Goal: Task Accomplishment & Management: Manage account settings

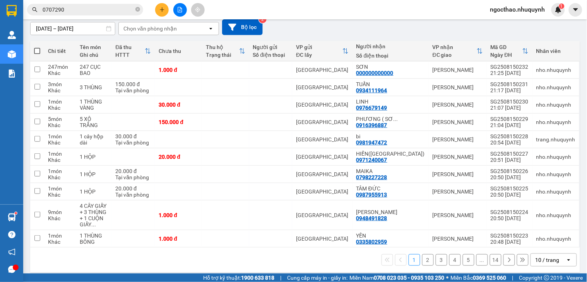
click at [542, 257] on div "10 / trang" at bounding box center [547, 261] width 24 height 8
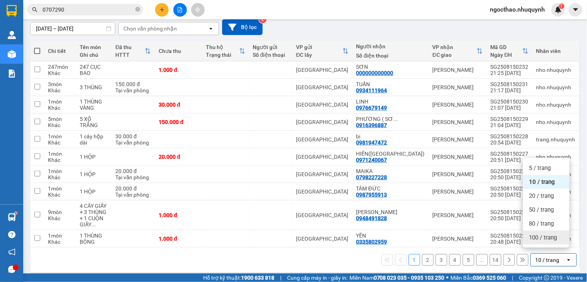
click at [535, 236] on span "100 / trang" at bounding box center [543, 238] width 28 height 8
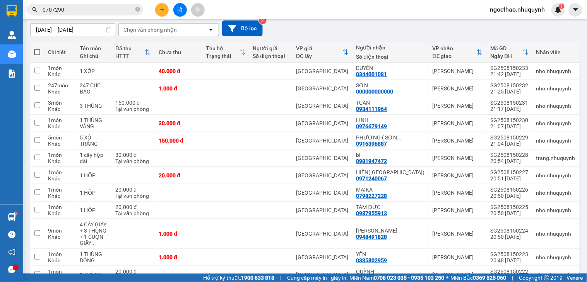
scroll to position [68, 0]
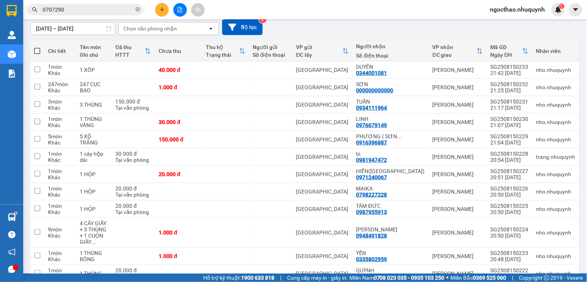
click at [37, 51] on span at bounding box center [37, 51] width 6 height 6
click at [37, 47] on input "checkbox" at bounding box center [37, 47] width 0 height 0
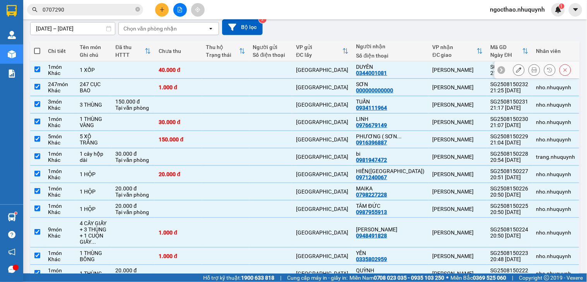
checkbox input "true"
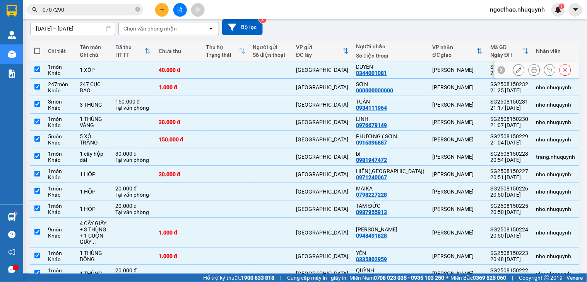
checkbox input "true"
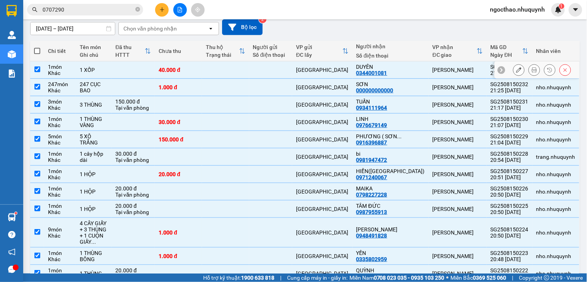
checkbox input "true"
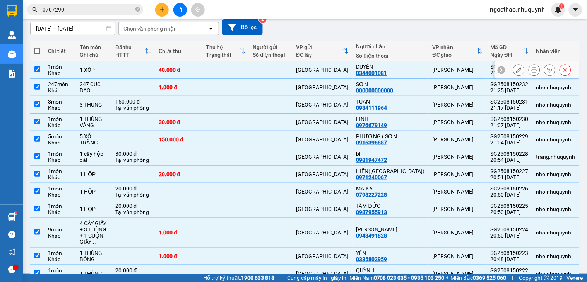
checkbox input "true"
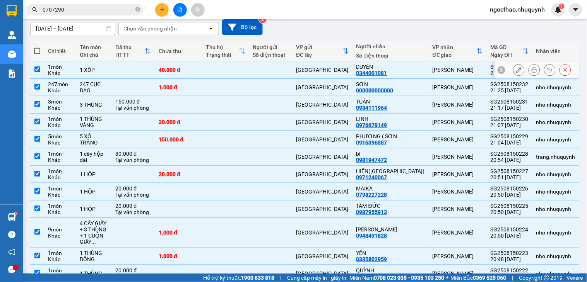
checkbox input "true"
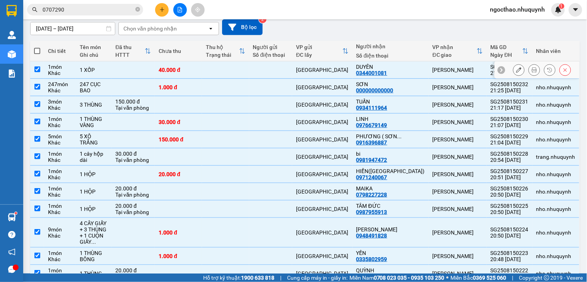
checkbox input "true"
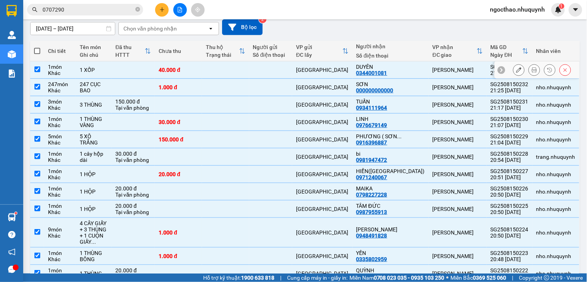
checkbox input "true"
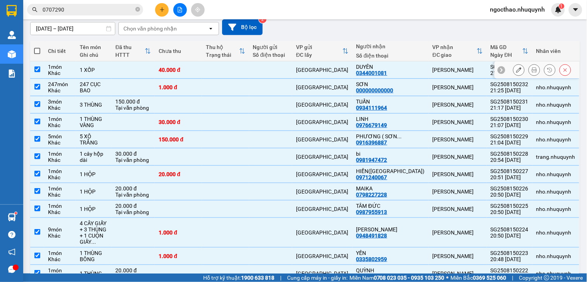
checkbox input "true"
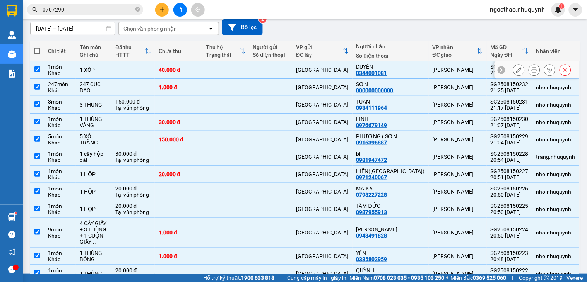
checkbox input "true"
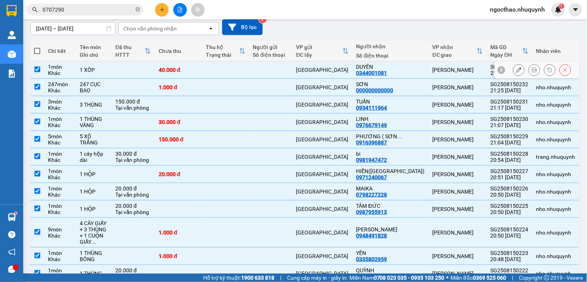
checkbox input "true"
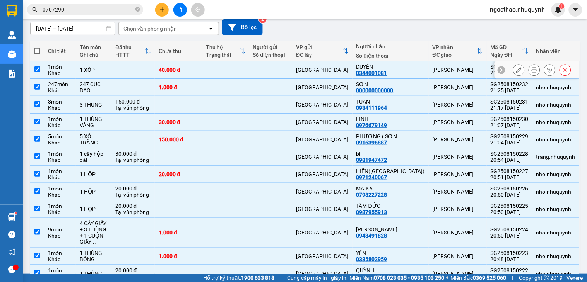
checkbox input "true"
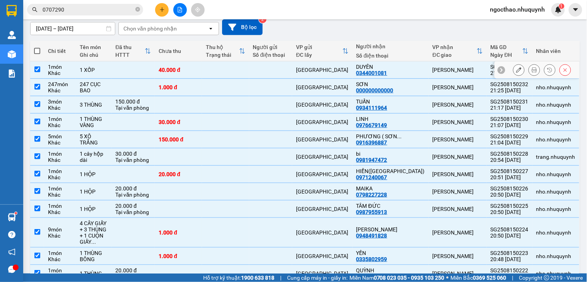
checkbox input "true"
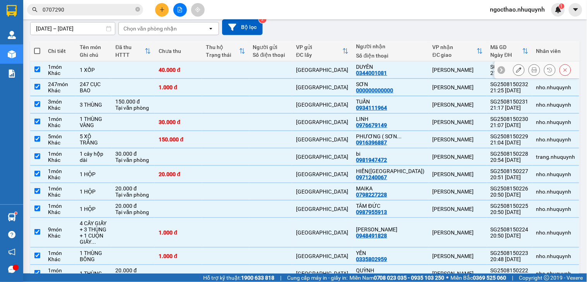
checkbox input "true"
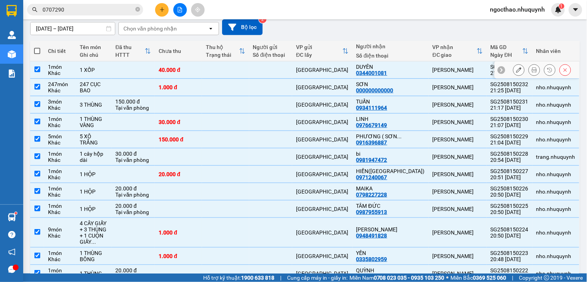
checkbox input "true"
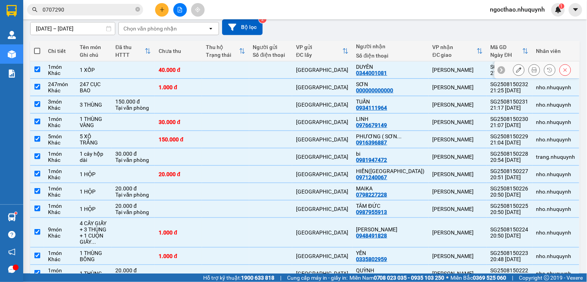
checkbox input "true"
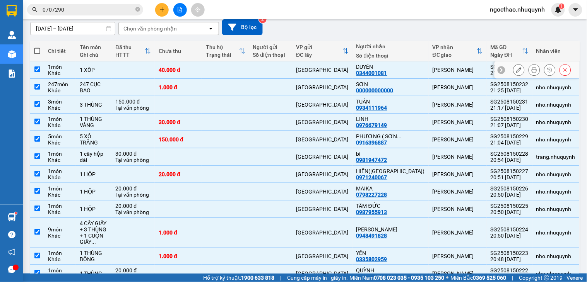
checkbox input "true"
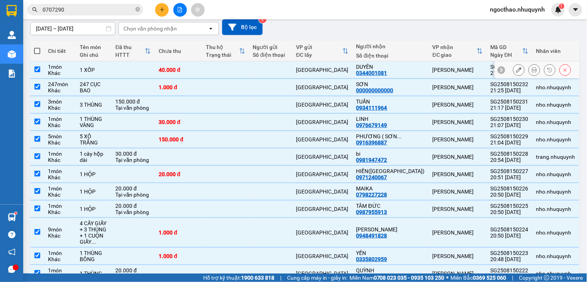
checkbox input "true"
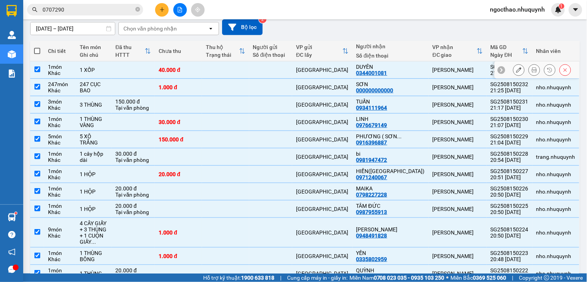
checkbox input "true"
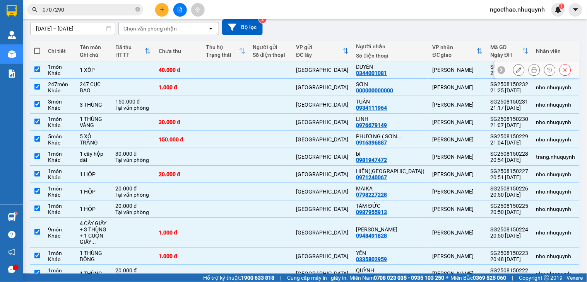
checkbox input "true"
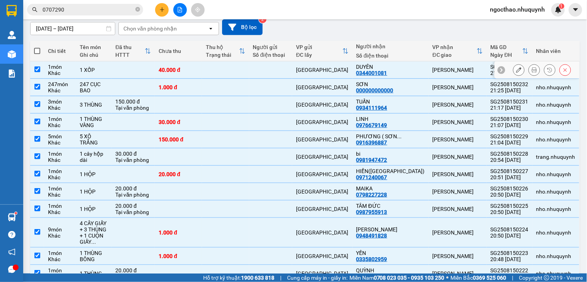
checkbox input "true"
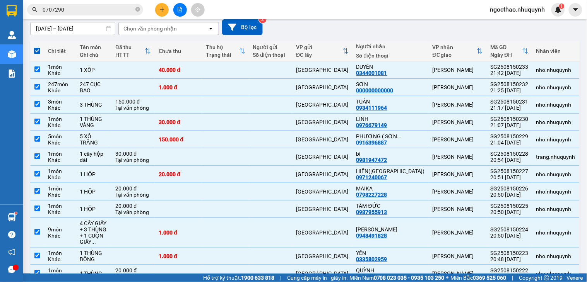
scroll to position [0, 0]
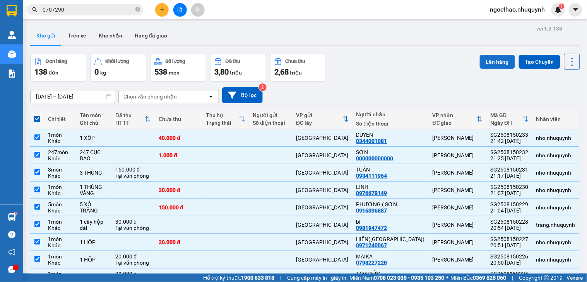
click at [491, 58] on button "Lên hàng" at bounding box center [497, 62] width 35 height 14
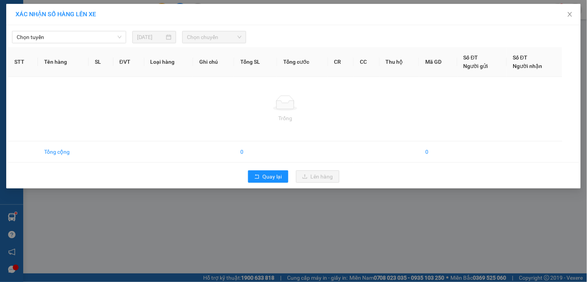
click at [85, 33] on span "Chọn tuyến" at bounding box center [69, 37] width 105 height 12
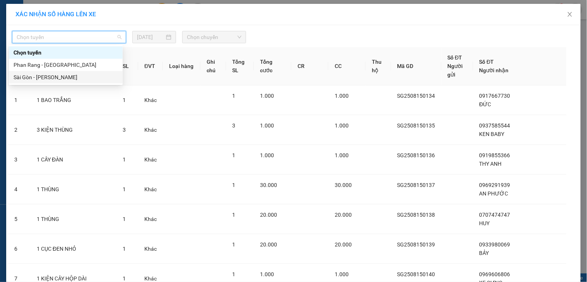
click at [64, 75] on div "Sài Gòn - [PERSON_NAME]" at bounding box center [66, 77] width 104 height 9
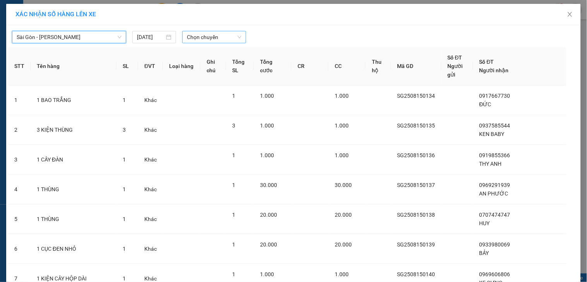
click at [202, 39] on span "Chọn chuyến" at bounding box center [214, 37] width 55 height 12
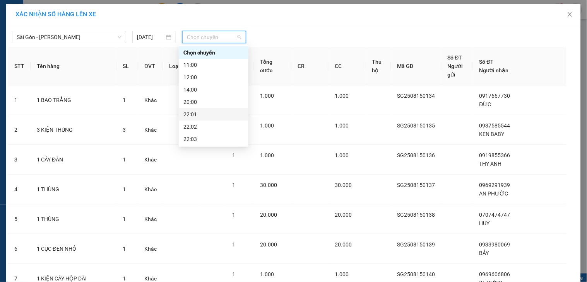
scroll to position [37, 0]
click at [199, 141] on div "22:06" at bounding box center [213, 139] width 60 height 9
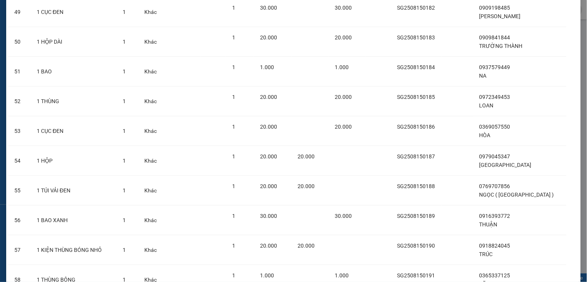
scroll to position [2862, 0]
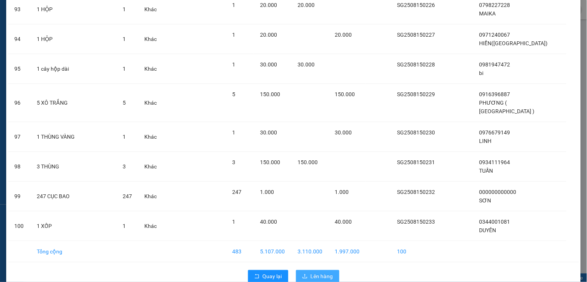
click at [306, 270] on button "Lên hàng" at bounding box center [317, 276] width 43 height 12
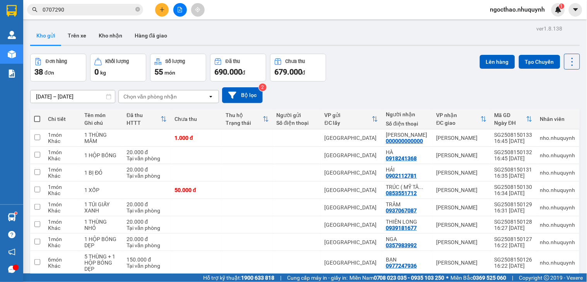
click at [33, 118] on th at bounding box center [37, 119] width 14 height 21
drag, startPoint x: 35, startPoint y: 117, endPoint x: 338, endPoint y: 95, distance: 303.8
click at [35, 117] on span at bounding box center [37, 119] width 6 height 6
click at [37, 115] on input "checkbox" at bounding box center [37, 115] width 0 height 0
checkbox input "true"
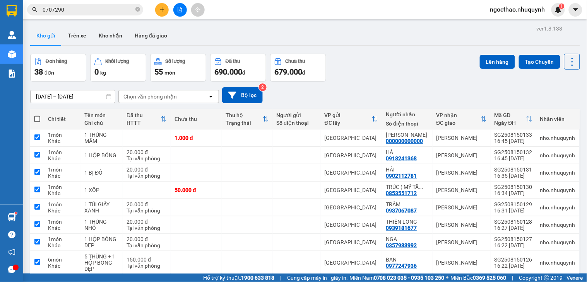
checkbox input "true"
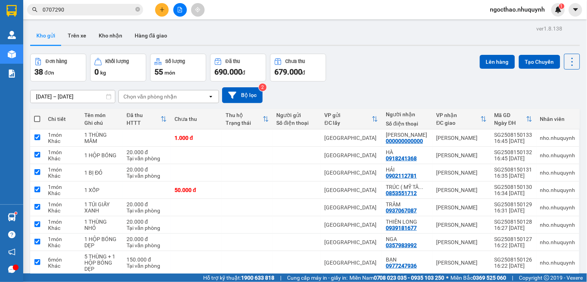
checkbox input "true"
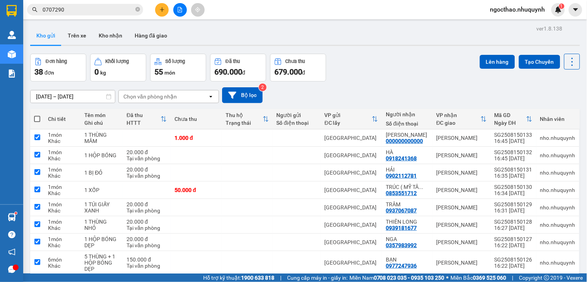
checkbox input "true"
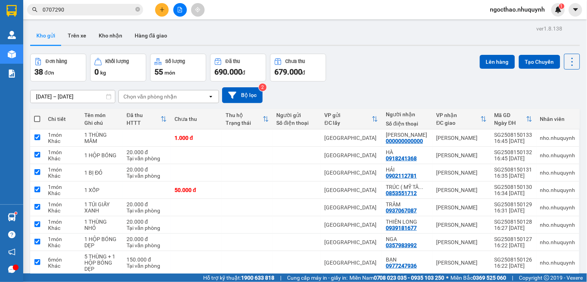
checkbox input "true"
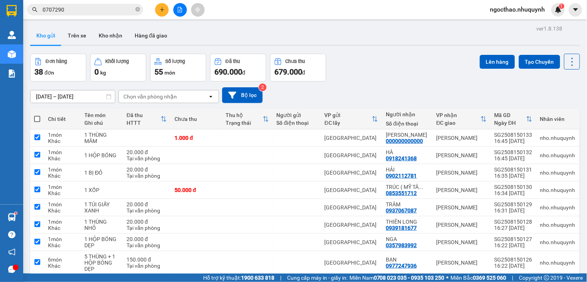
checkbox input "true"
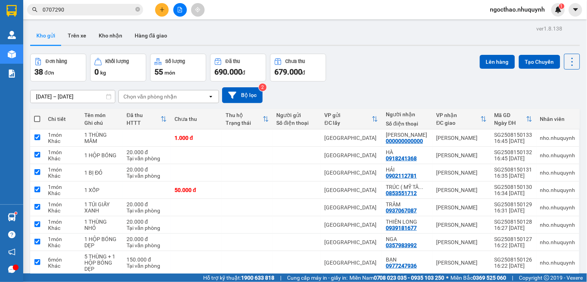
checkbox input "true"
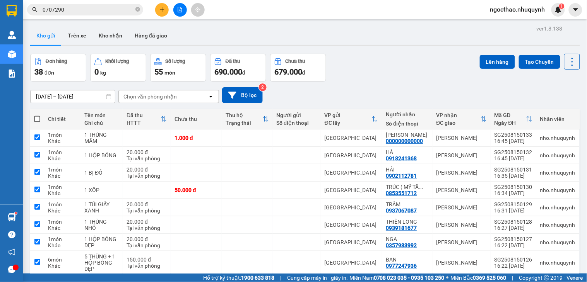
checkbox input "true"
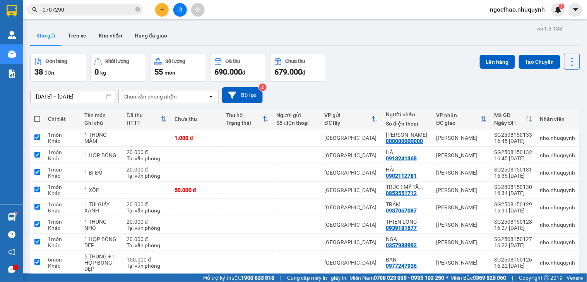
checkbox input "true"
